Goal: Transaction & Acquisition: Book appointment/travel/reservation

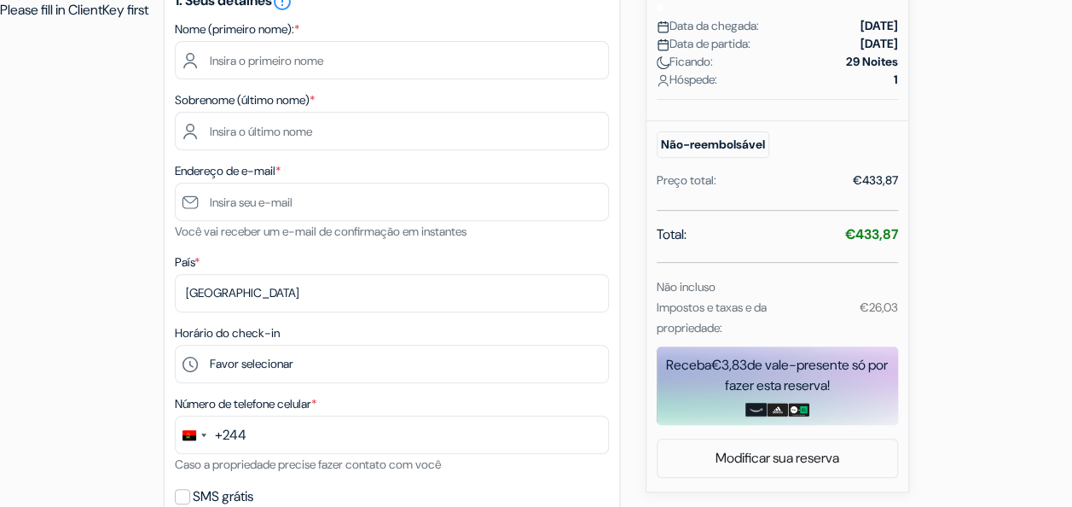
scroll to position [341, 0]
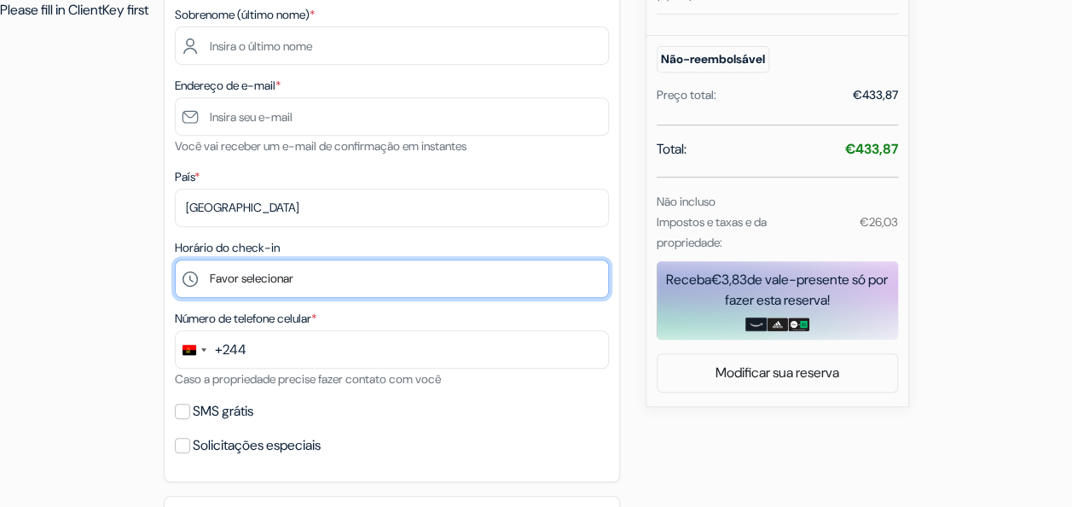
click at [311, 279] on select "Favor selecionar 14:00 15:00 16:00 17:00 18:00 19:00 20:00 21:00 22:00 23:00 0:…" at bounding box center [392, 278] width 434 height 38
select select "15"
click at [175, 261] on select "Favor selecionar 14:00 15:00 16:00 17:00 18:00 19:00 20:00 21:00 22:00 23:00 0:…" at bounding box center [392, 278] width 434 height 38
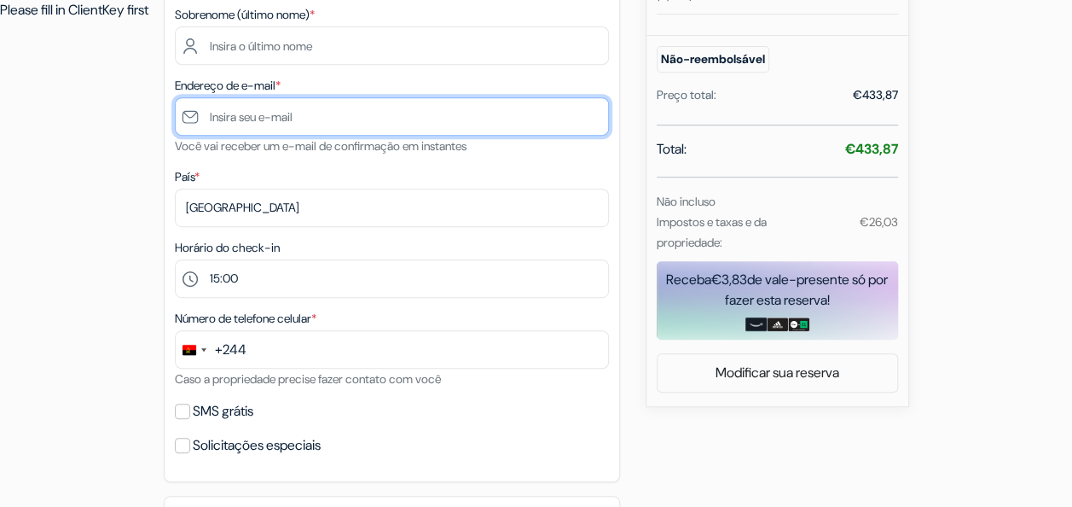
type input "[EMAIL_ADDRESS][DOMAIN_NAME]"
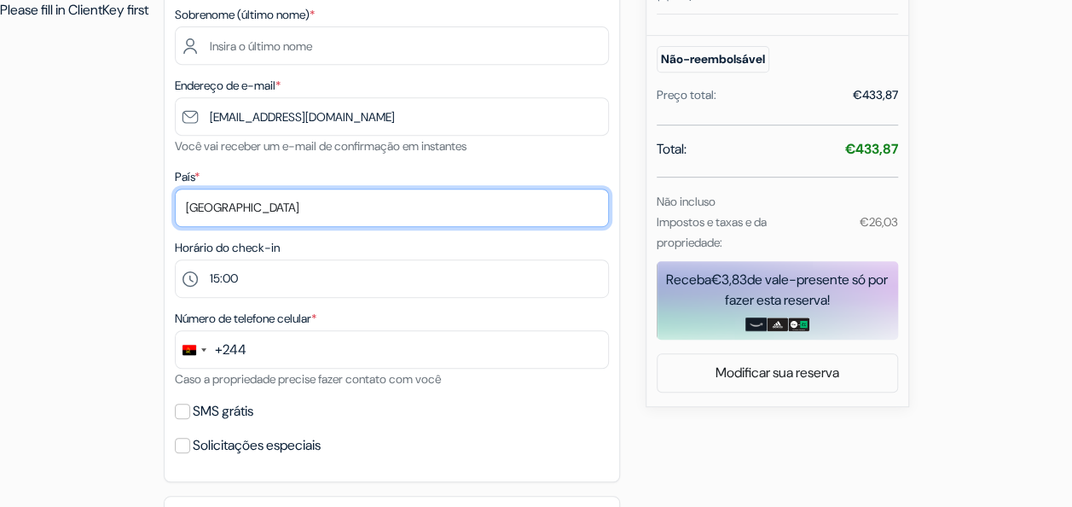
click at [256, 207] on select "Selecionar país Abecázia [GEOGRAPHIC_DATA] [GEOGRAPHIC_DATA] [GEOGRAPHIC_DATA] …" at bounding box center [392, 208] width 434 height 38
select select "ao"
click at [175, 190] on select "Selecionar país Abecázia [GEOGRAPHIC_DATA] [GEOGRAPHIC_DATA] [GEOGRAPHIC_DATA] …" at bounding box center [392, 208] width 434 height 38
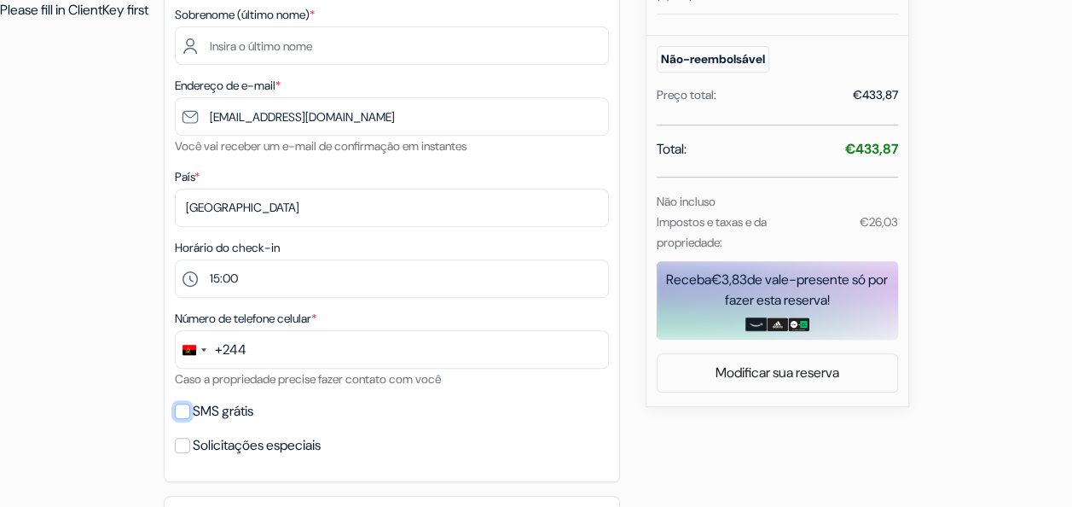
click at [177, 415] on input "SMS grátis" at bounding box center [182, 410] width 15 height 15
checkbox input "true"
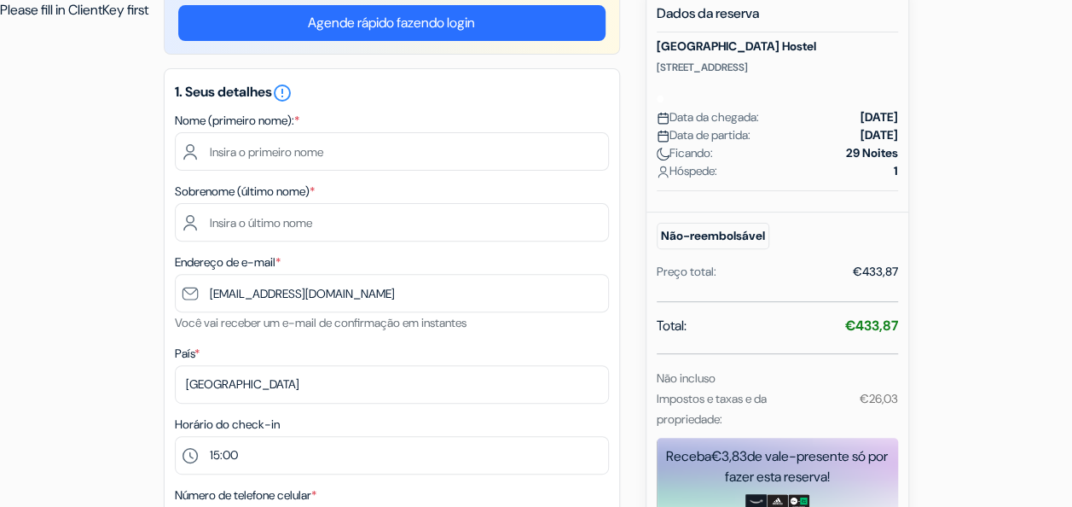
scroll to position [0, 0]
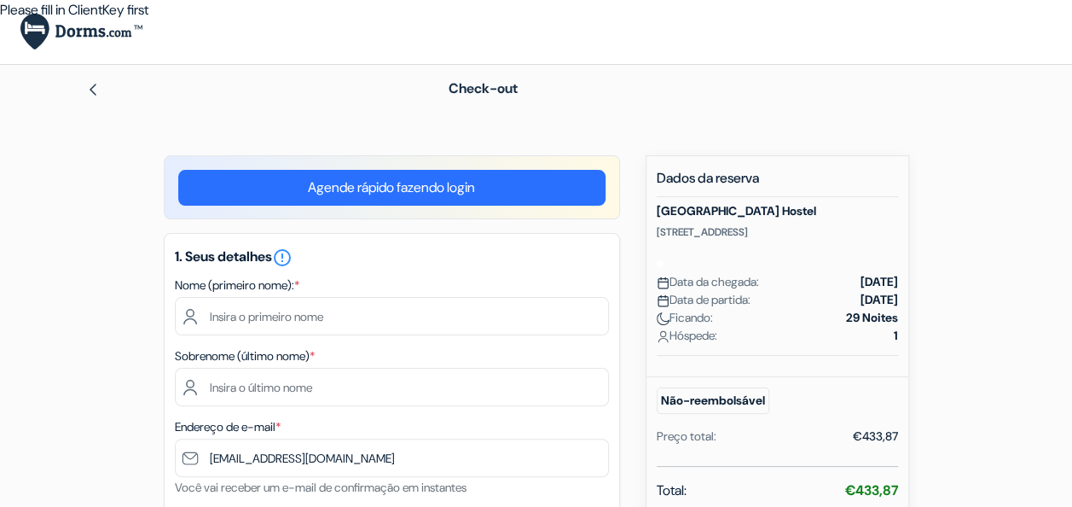
click at [94, 84] on img at bounding box center [93, 90] width 14 height 14
